Goal: Navigation & Orientation: Find specific page/section

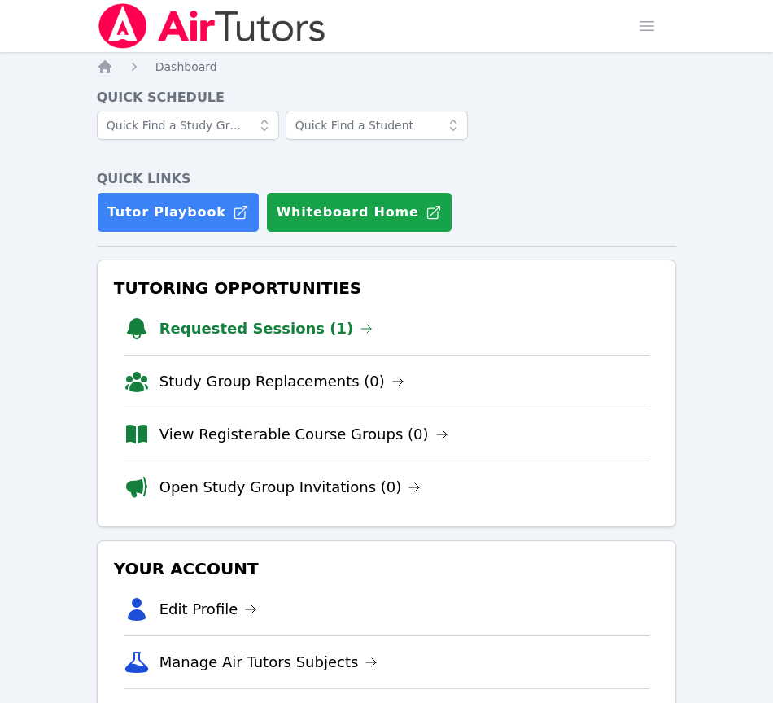
click at [222, 326] on link "Requested Sessions (1)" at bounding box center [267, 328] width 214 height 23
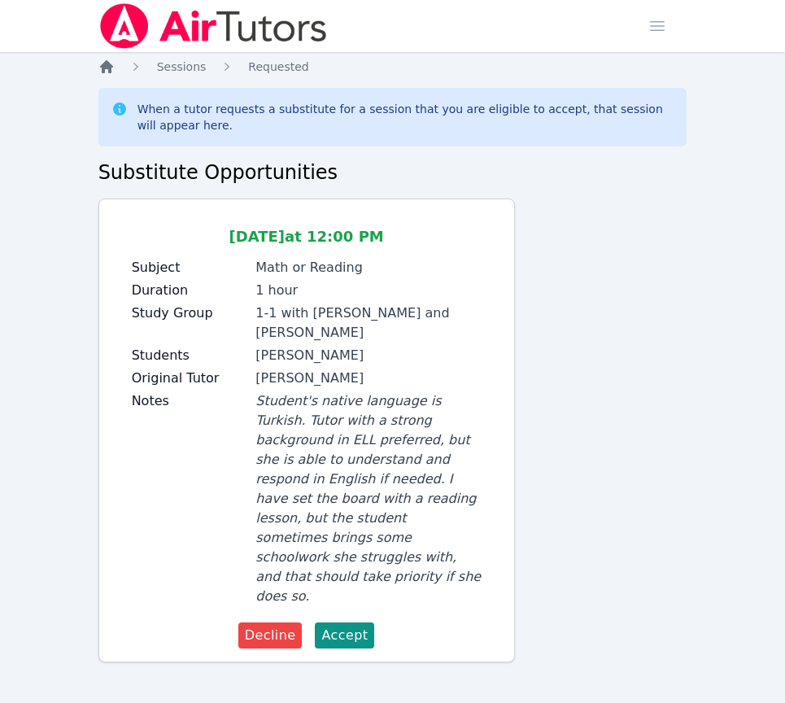
click at [109, 67] on icon "Breadcrumb" at bounding box center [106, 66] width 13 height 13
